Goal: Information Seeking & Learning: Learn about a topic

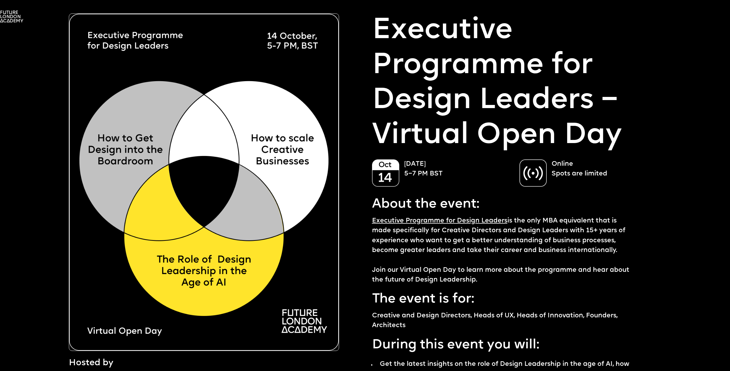
click at [540, 183] on img at bounding box center [532, 173] width 27 height 28
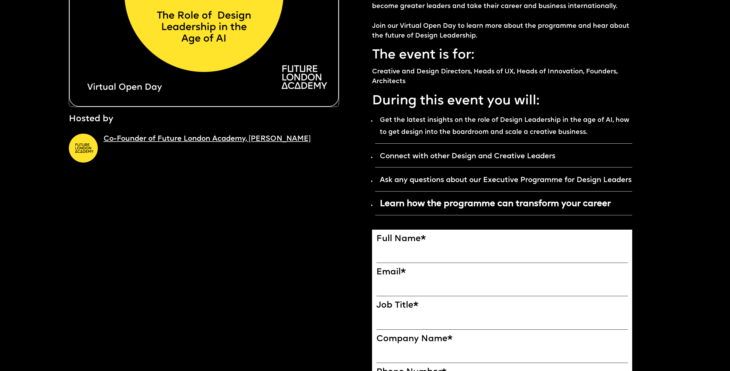
scroll to position [308, 0]
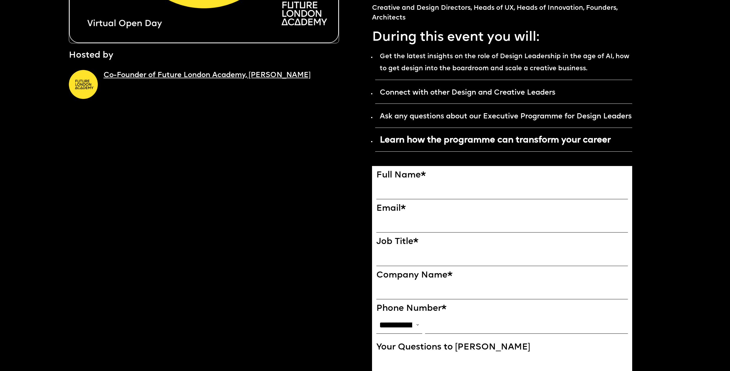
click at [396, 199] on input "FULL NAME" at bounding box center [502, 190] width 252 height 17
type input "**********"
type input "*********"
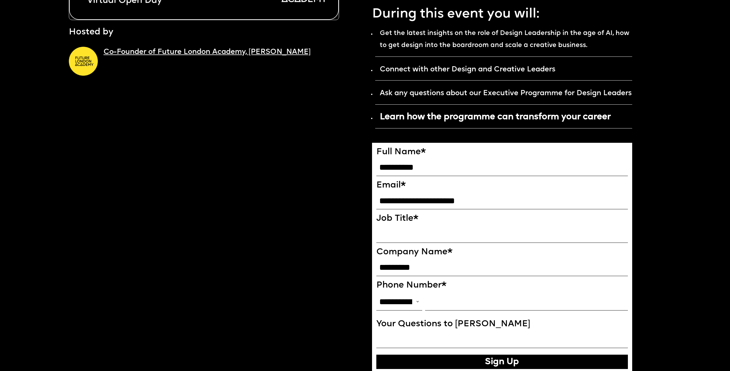
click at [438, 311] on input "Phone Number*" at bounding box center [526, 301] width 203 height 17
type input "**********"
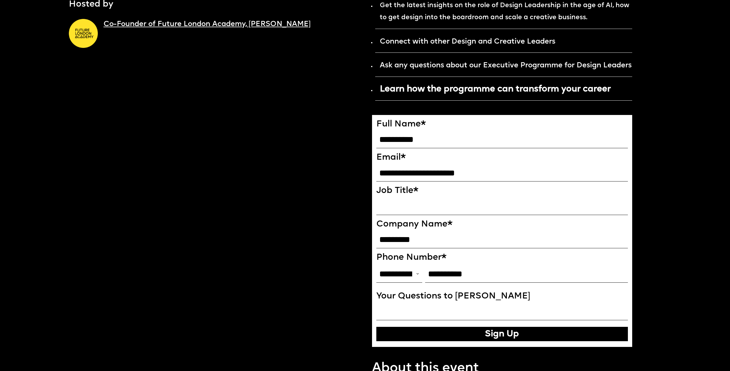
click at [400, 231] on div "**********" at bounding box center [502, 230] width 252 height 222
click at [401, 215] on input "Job Title*" at bounding box center [502, 206] width 252 height 17
type input "**********"
click at [515, 341] on button "Sign Up" at bounding box center [502, 334] width 252 height 14
type input "**********"
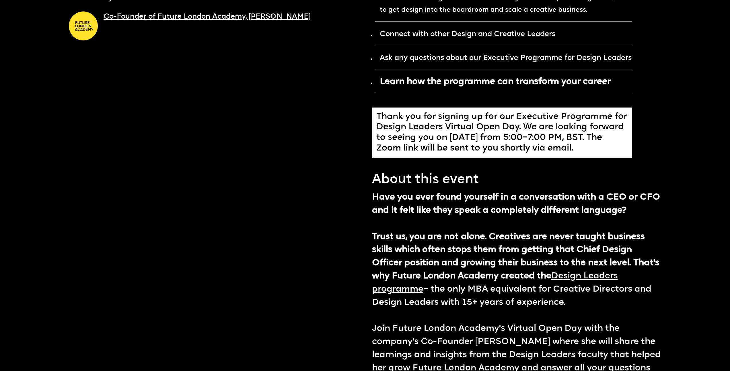
scroll to position [464, 0]
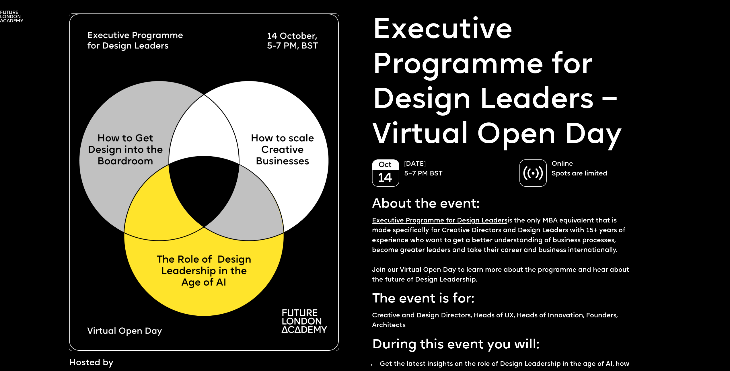
click at [261, 201] on img at bounding box center [204, 181] width 270 height 337
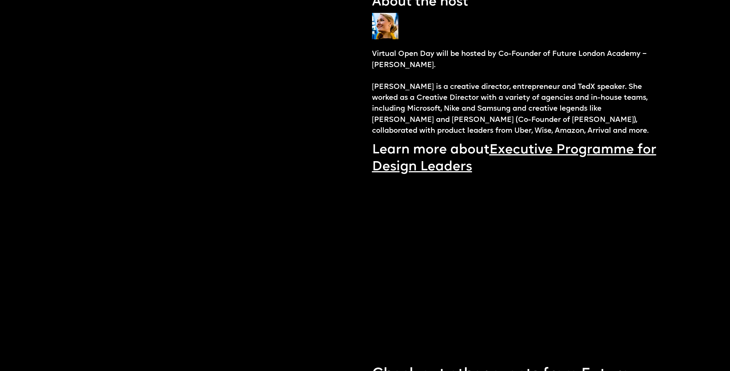
scroll to position [1058, 0]
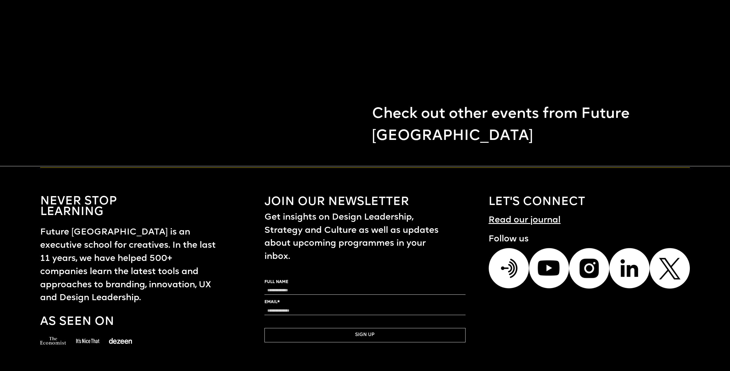
click at [156, 282] on h1 "Future London Academy is an executive school for creatives. In the last 11 year…" at bounding box center [130, 265] width 181 height 79
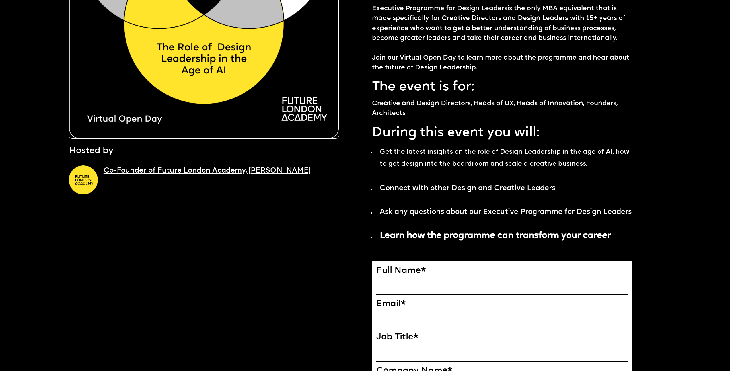
scroll to position [0, 0]
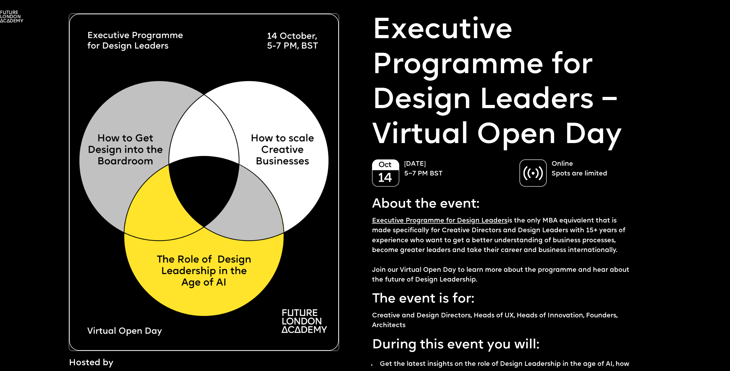
click at [15, 15] on img at bounding box center [11, 17] width 23 height 12
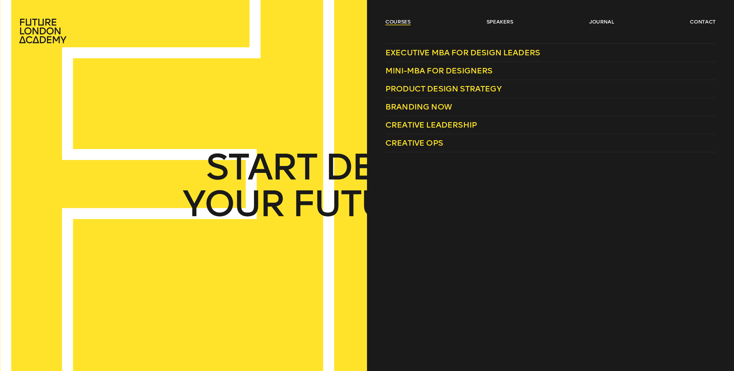
click at [396, 23] on link "courses" at bounding box center [397, 21] width 25 height 7
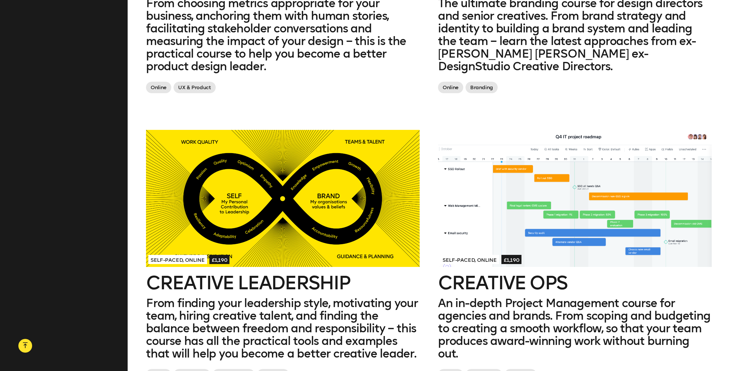
scroll to position [840, 0]
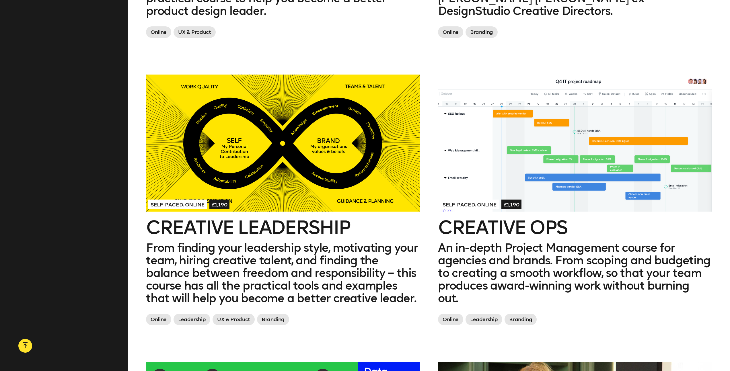
click at [261, 165] on div at bounding box center [283, 143] width 274 height 137
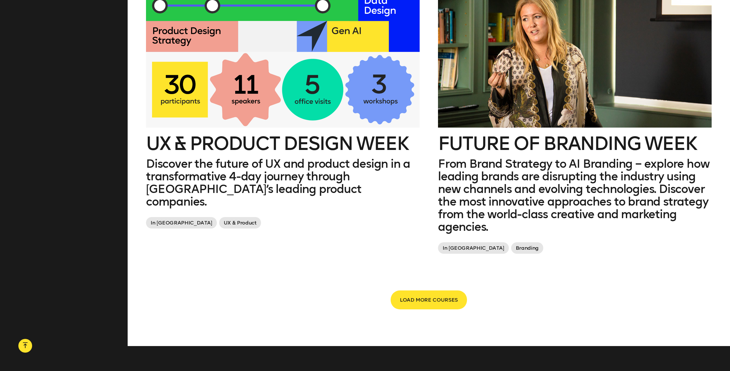
scroll to position [1233, 0]
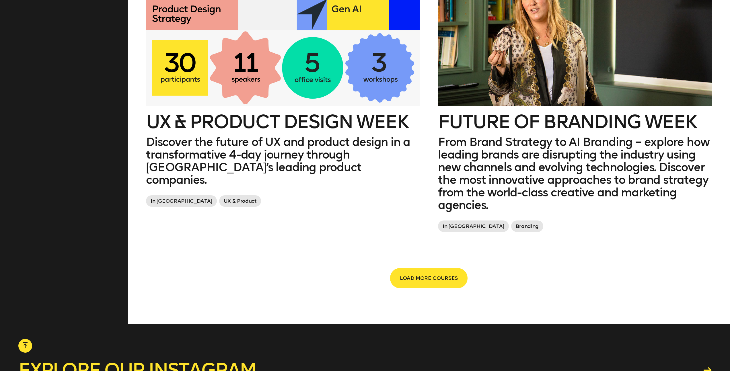
click at [427, 273] on span "LOAD MORE COURSES" at bounding box center [429, 278] width 58 height 11
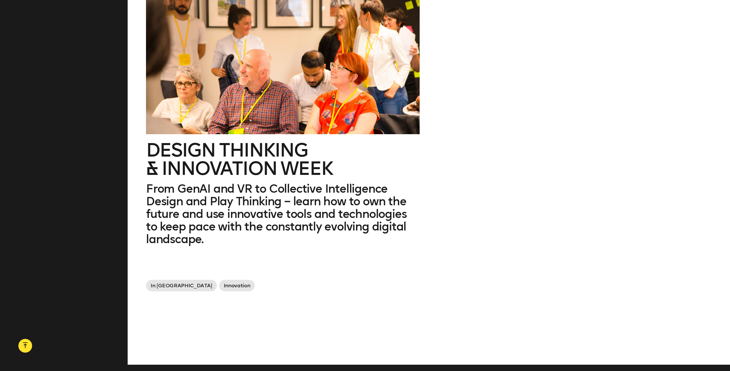
scroll to position [1278, 0]
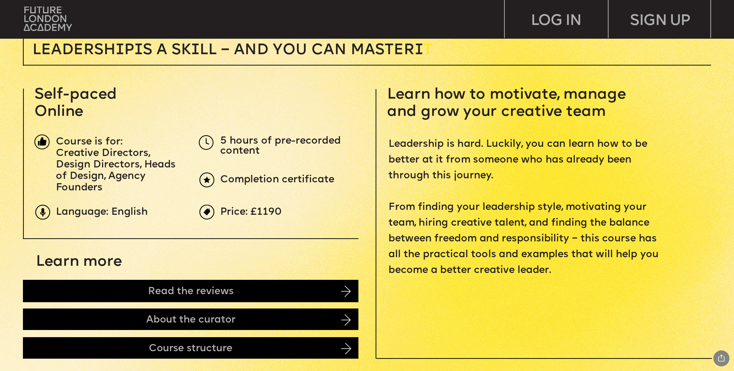
scroll to position [384, 0]
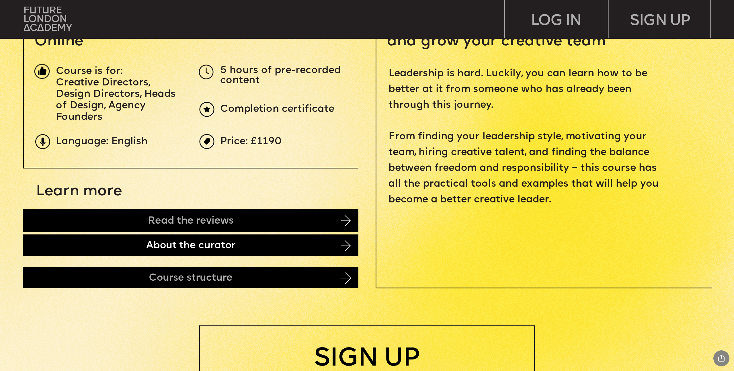
click at [320, 250] on div "About the curator" at bounding box center [190, 246] width 335 height 22
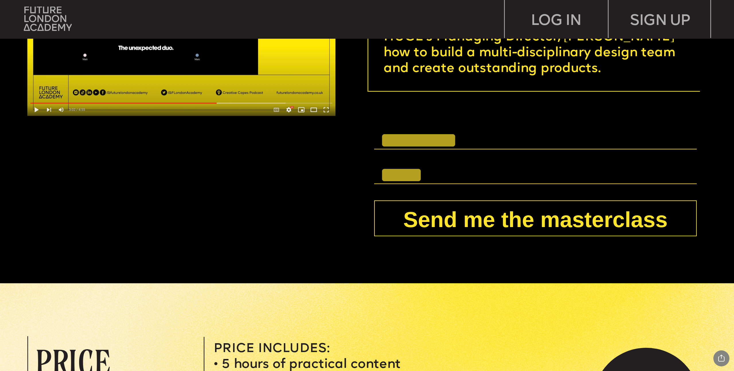
scroll to position [2802, 0]
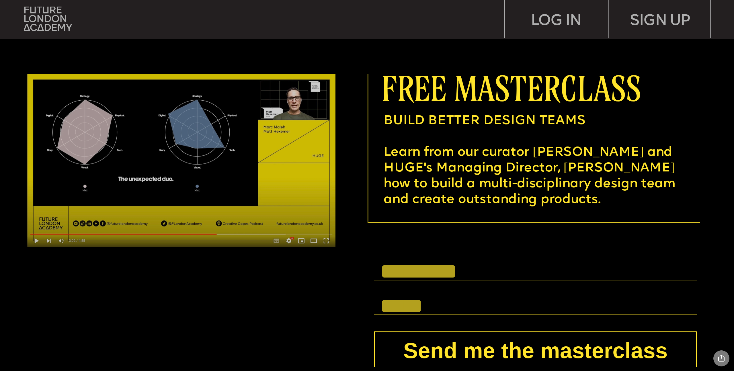
click at [197, 178] on img at bounding box center [181, 160] width 308 height 173
click at [179, 160] on img at bounding box center [181, 160] width 308 height 173
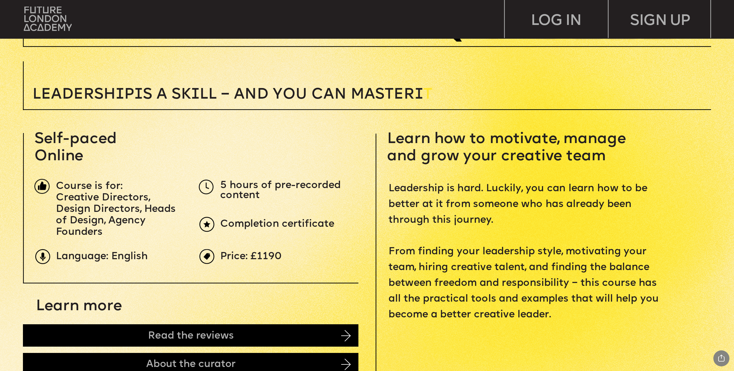
scroll to position [0, 0]
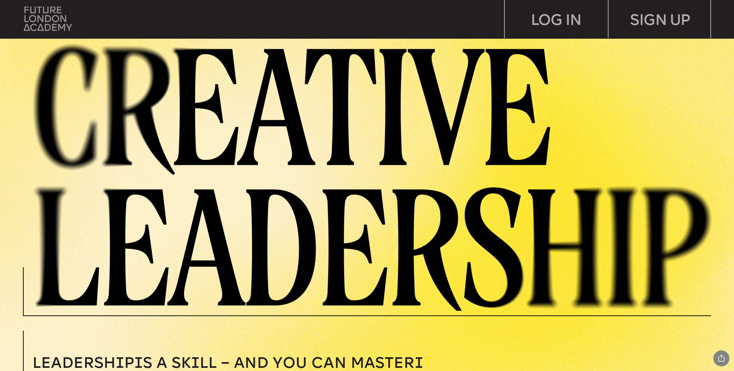
click at [48, 12] on img at bounding box center [48, 19] width 48 height 24
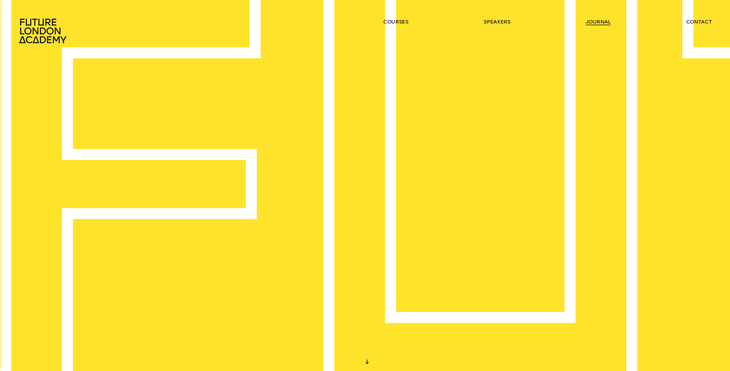
click at [599, 22] on link "journal" at bounding box center [597, 21] width 25 height 7
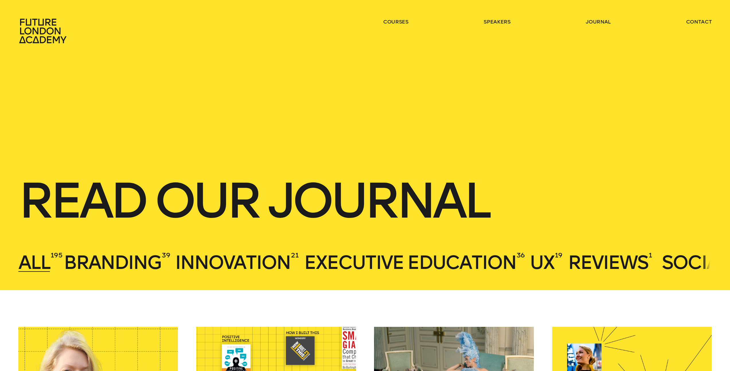
scroll to position [313, 0]
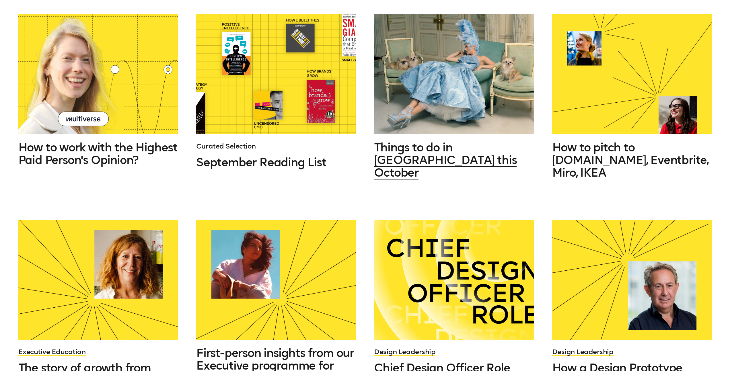
click at [450, 102] on div at bounding box center [454, 74] width 160 height 120
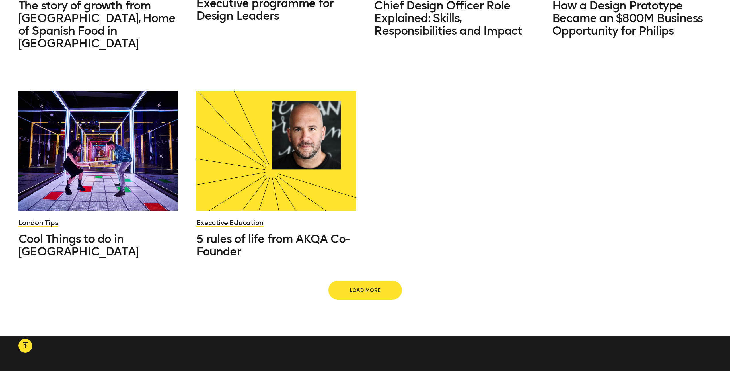
scroll to position [679, 0]
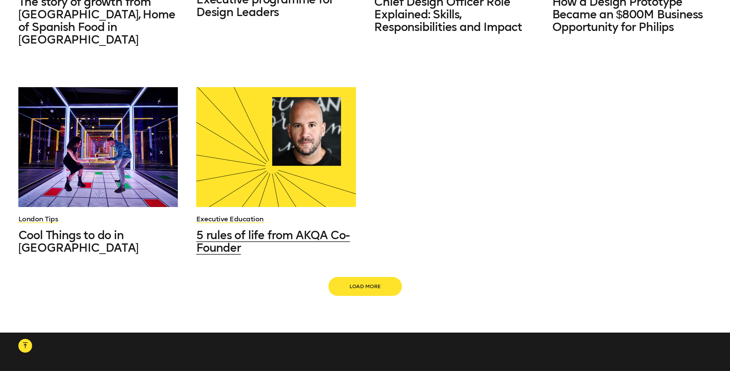
click at [249, 228] on span "5 rules of life from AKQA Co-Founder" at bounding box center [273, 241] width 154 height 26
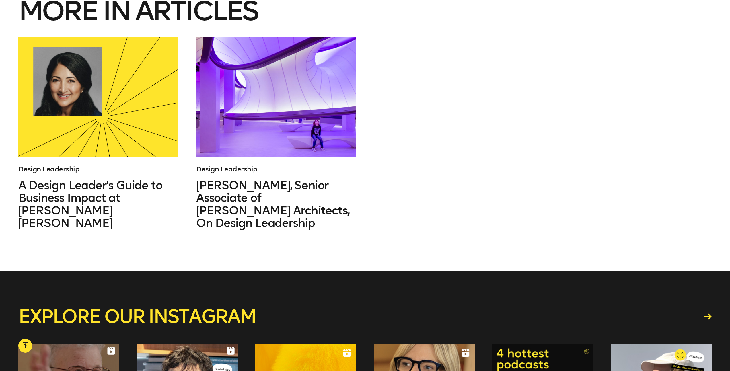
scroll to position [2557, 0]
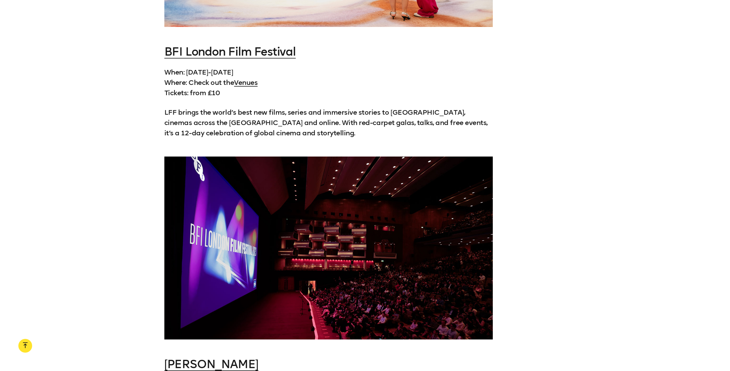
scroll to position [1319, 0]
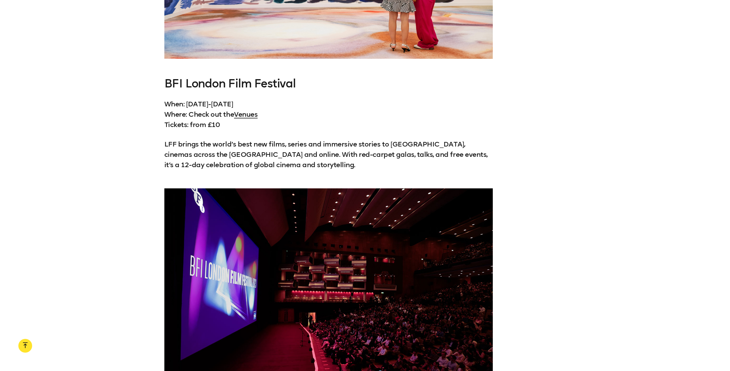
click at [235, 83] on link "BFI London Film Festival" at bounding box center [229, 84] width 131 height 14
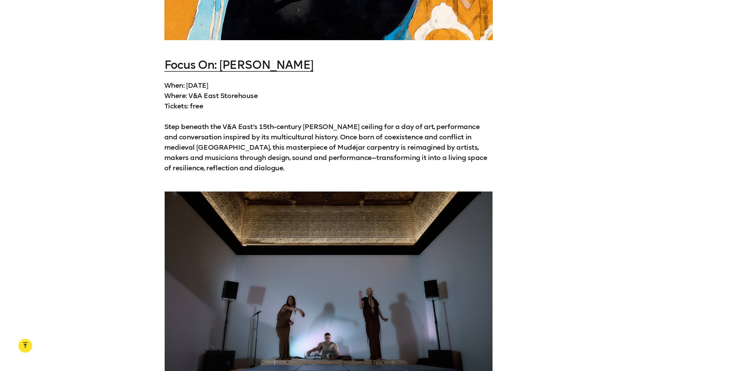
scroll to position [2323, 0]
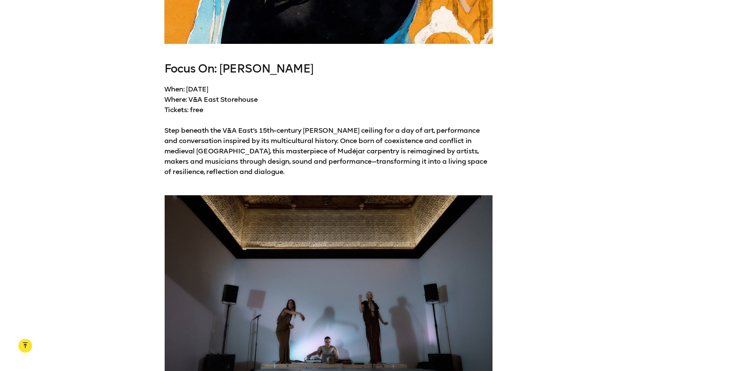
click at [243, 62] on link "Focus On: [PERSON_NAME]" at bounding box center [238, 69] width 149 height 14
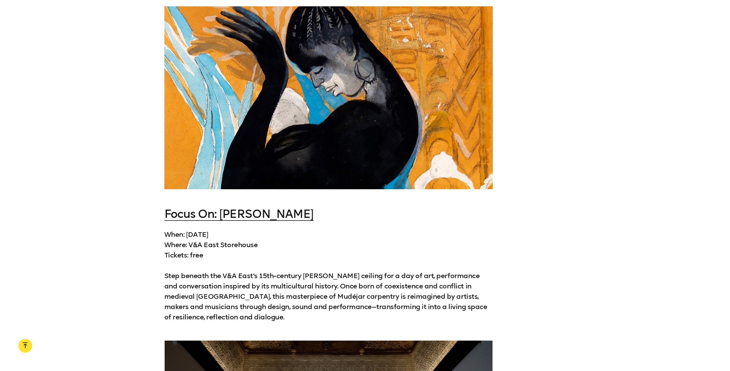
scroll to position [1891, 0]
